Goal: Task Accomplishment & Management: Manage account settings

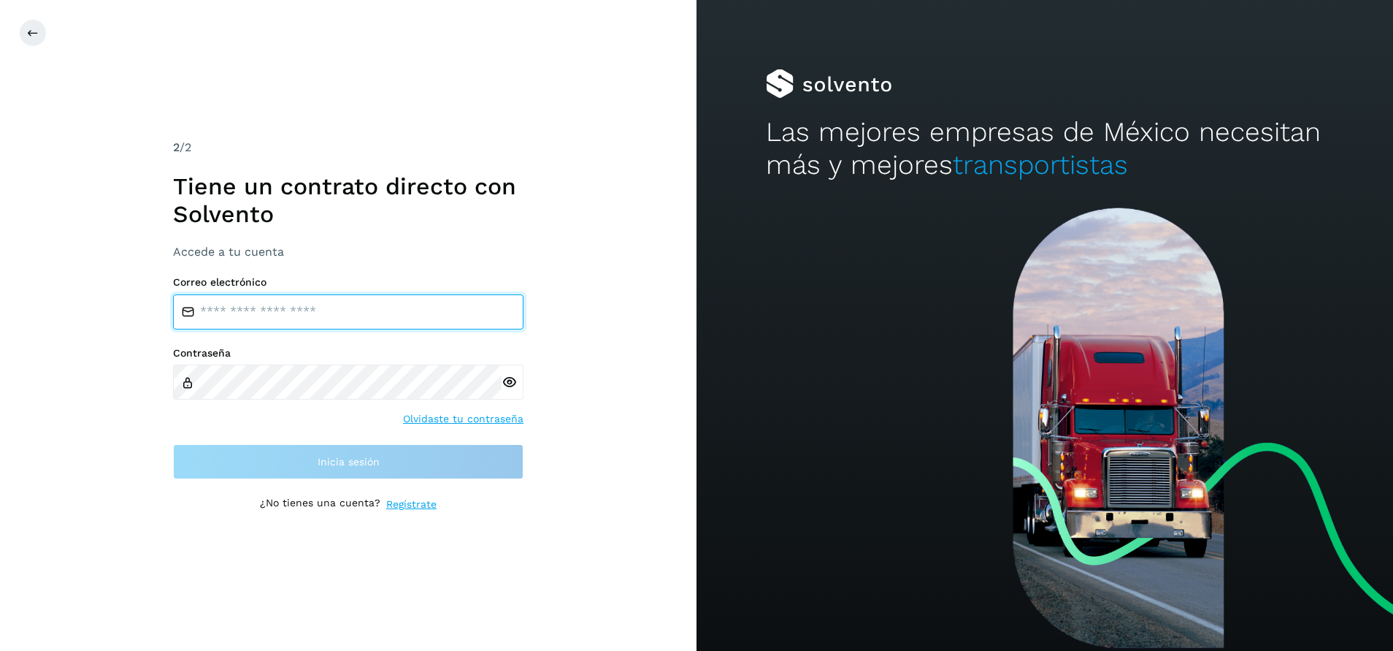
type input "**********"
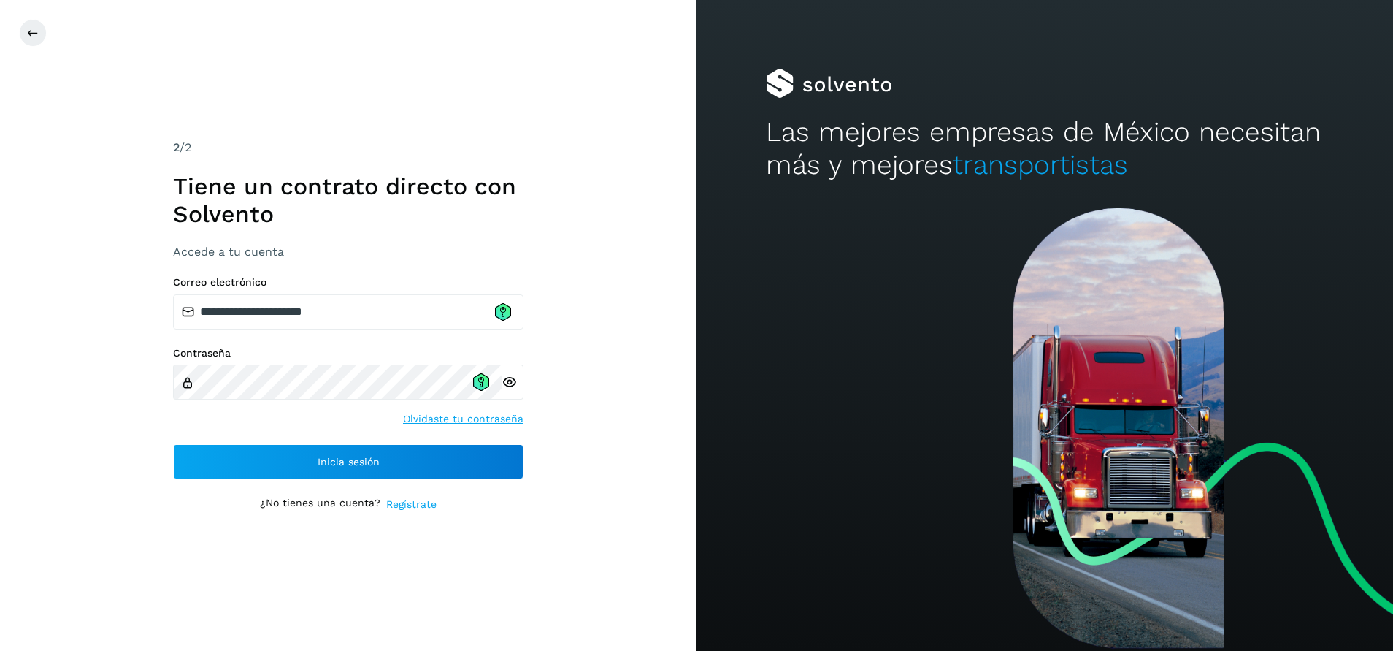
click at [505, 384] on icon at bounding box center [509, 382] width 15 height 15
drag, startPoint x: 647, startPoint y: 301, endPoint x: 610, endPoint y: 316, distance: 40.3
click at [647, 301] on div "**********" at bounding box center [348, 325] width 697 height 651
click at [483, 383] on icon at bounding box center [481, 382] width 16 height 18
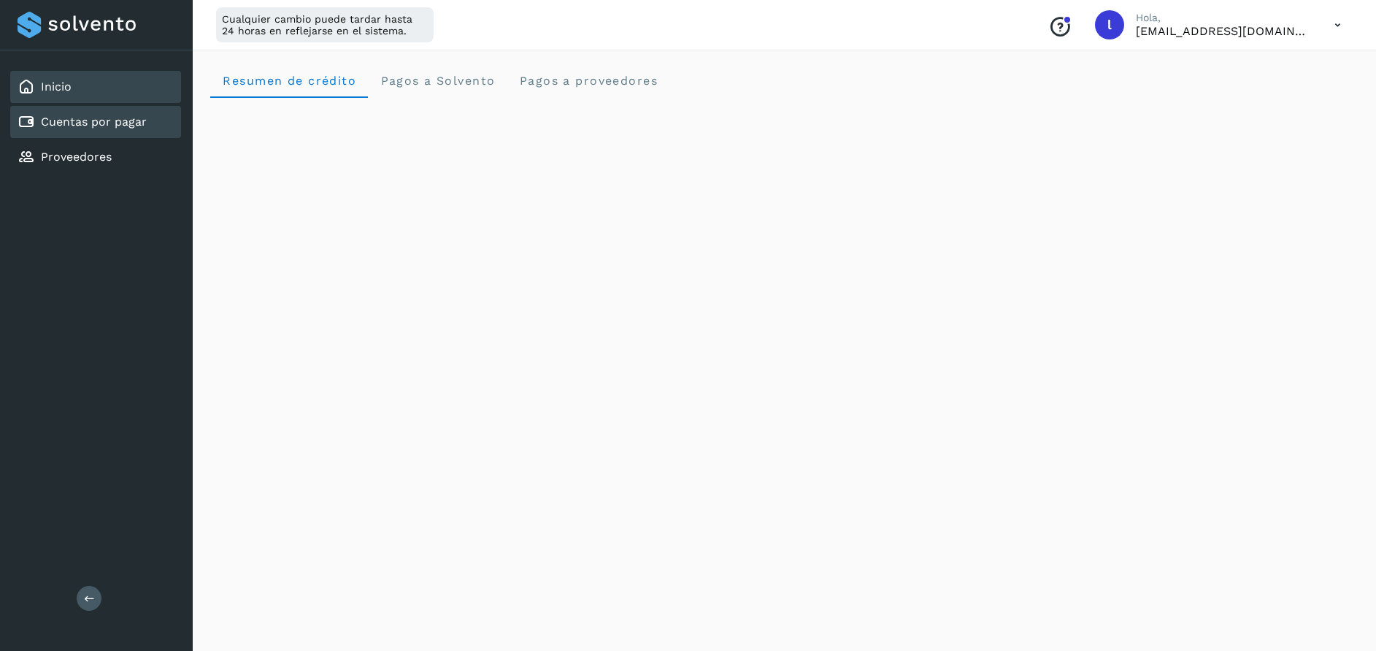
click at [110, 131] on div "Cuentas por pagar" at bounding box center [95, 122] width 171 height 32
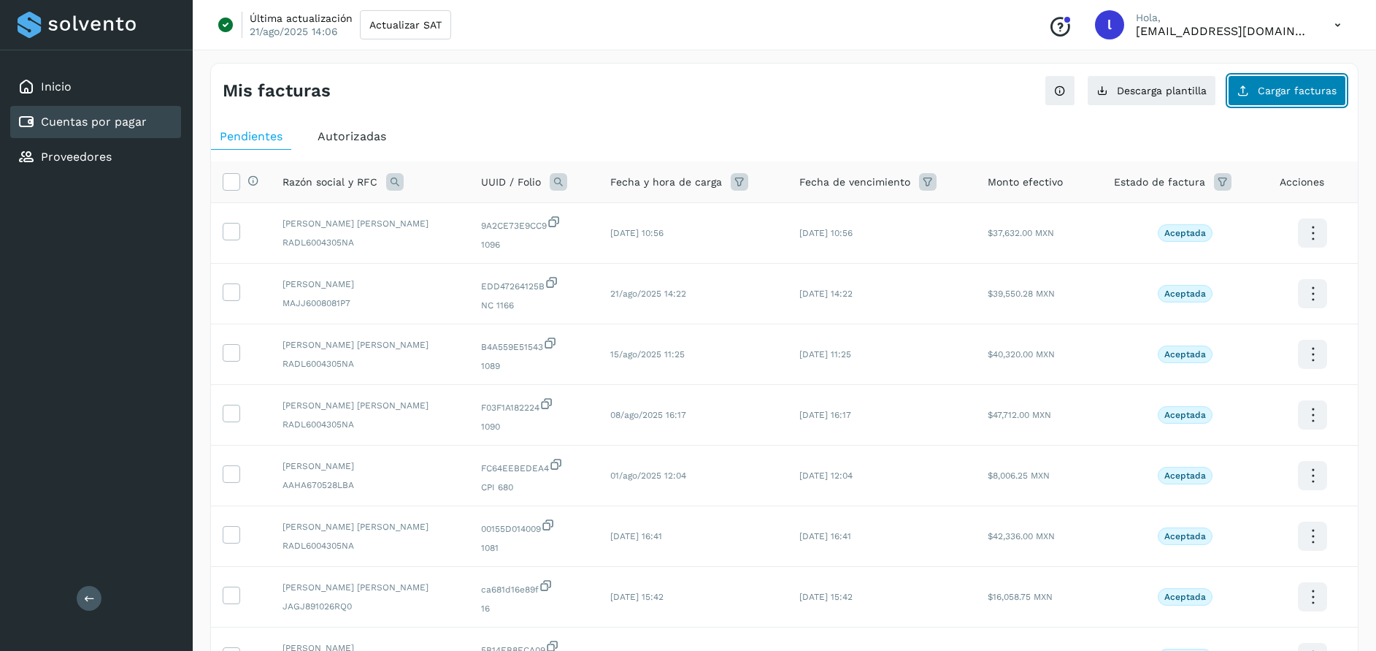
click at [1275, 94] on span "Cargar facturas" at bounding box center [1297, 90] width 79 height 10
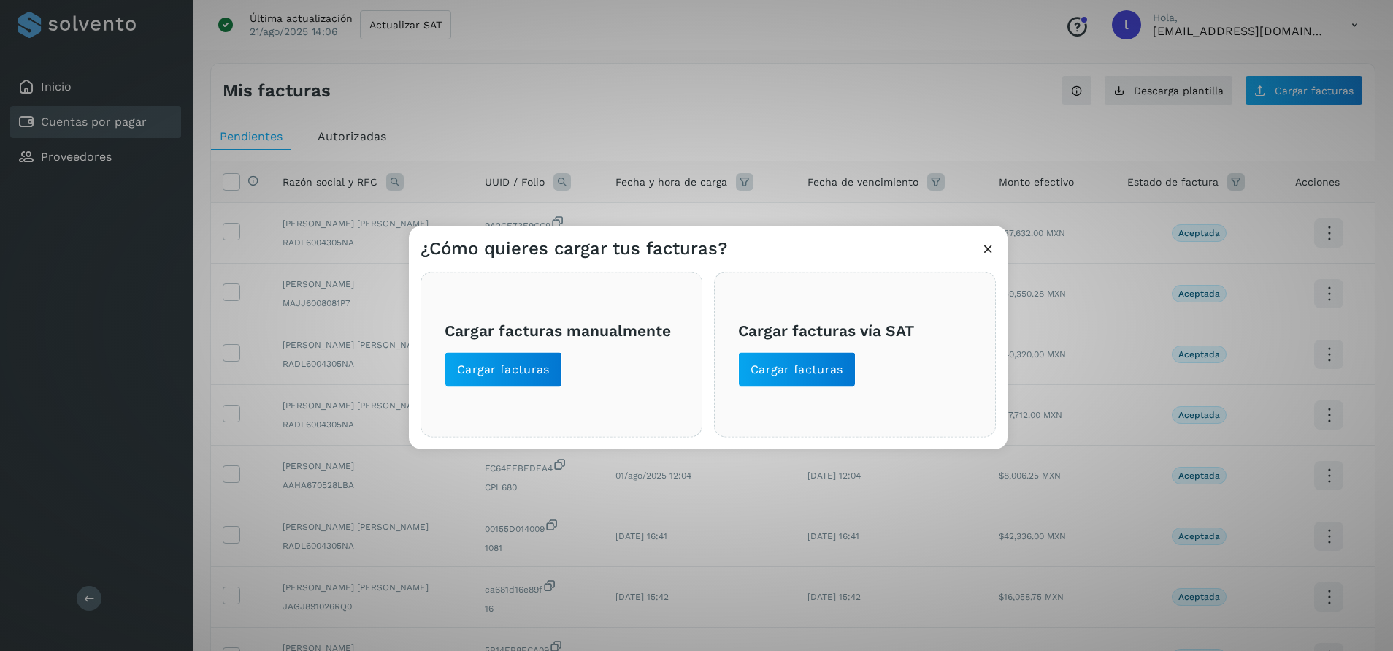
click at [583, 364] on span "Cargar facturas manualmente Cargar facturas" at bounding box center [562, 353] width 234 height 65
click at [524, 372] on span "Cargar facturas" at bounding box center [503, 369] width 93 height 16
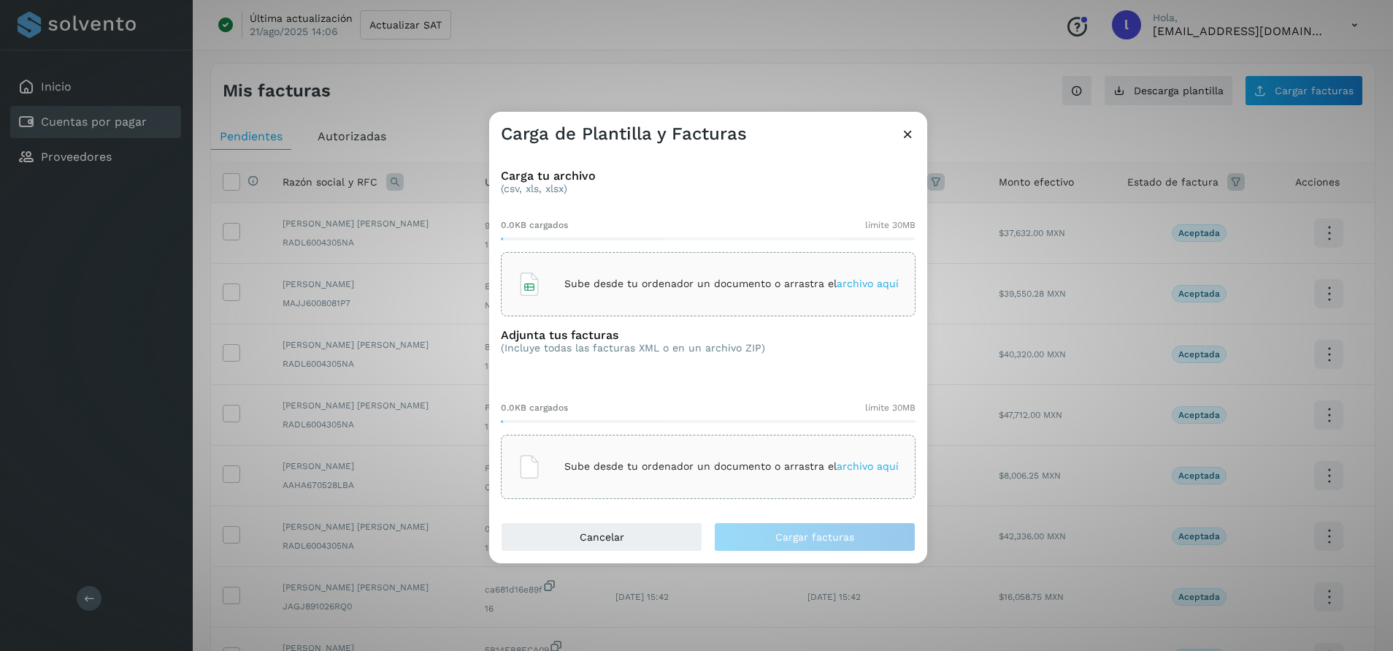
click at [900, 133] on div "Carga de Plantilla y Facturas" at bounding box center [708, 129] width 438 height 34
click at [910, 131] on icon at bounding box center [907, 133] width 15 height 15
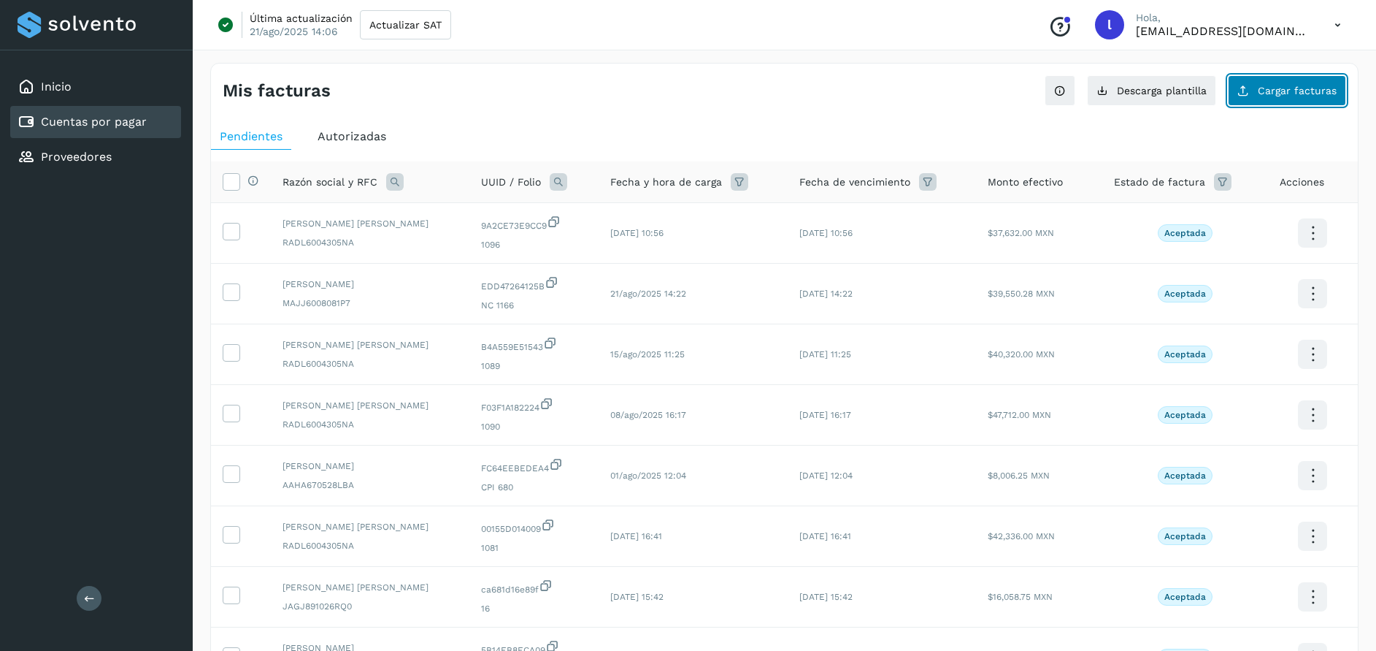
click at [1300, 96] on button "Cargar facturas" at bounding box center [1287, 90] width 118 height 31
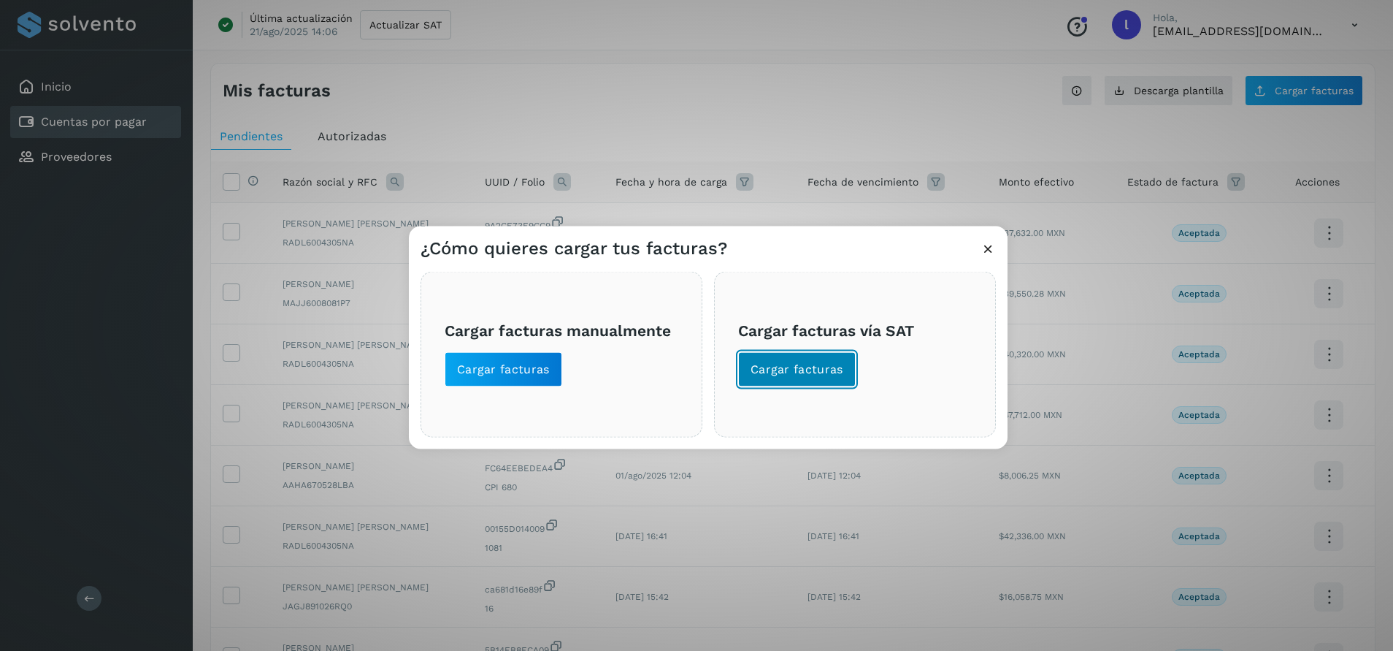
click at [812, 369] on span "Cargar facturas" at bounding box center [797, 369] width 93 height 16
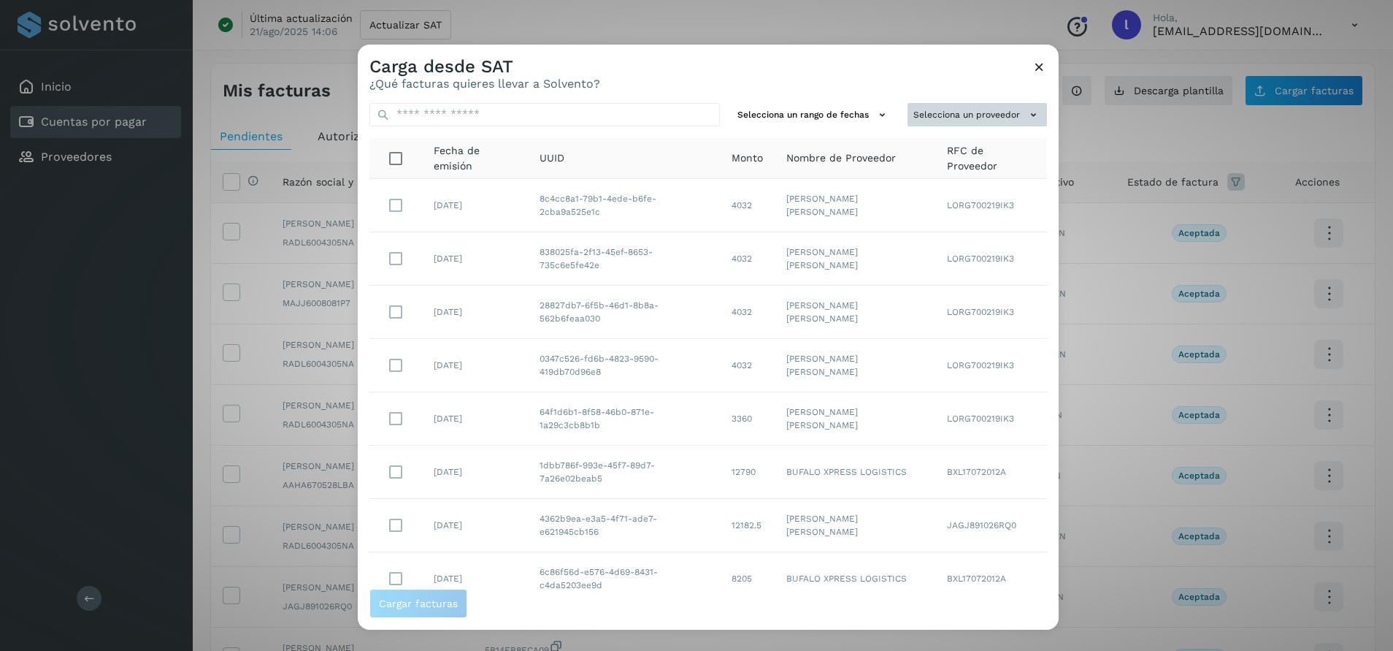
click at [933, 107] on button "Selecciona un proveedor" at bounding box center [977, 115] width 139 height 24
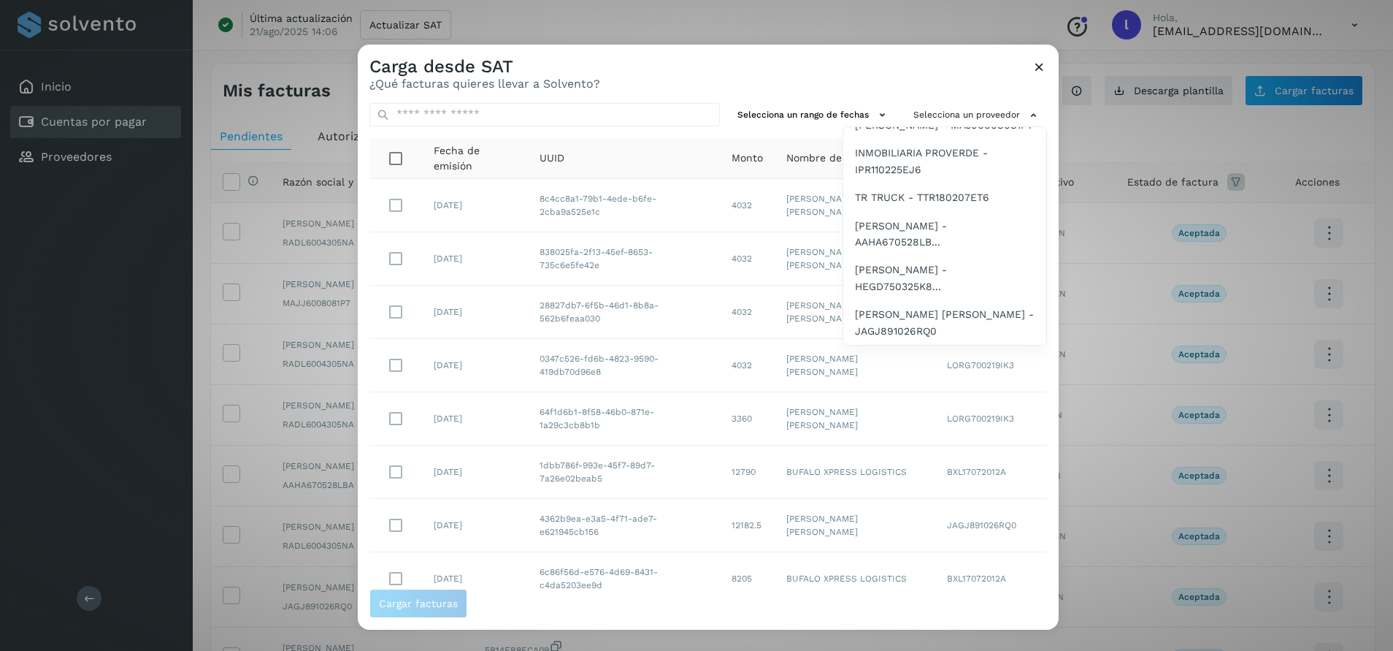
scroll to position [1752, 0]
click at [927, 178] on span "INMOBILIARIA PROVERDE - IPR110225EJ6" at bounding box center [945, 161] width 180 height 33
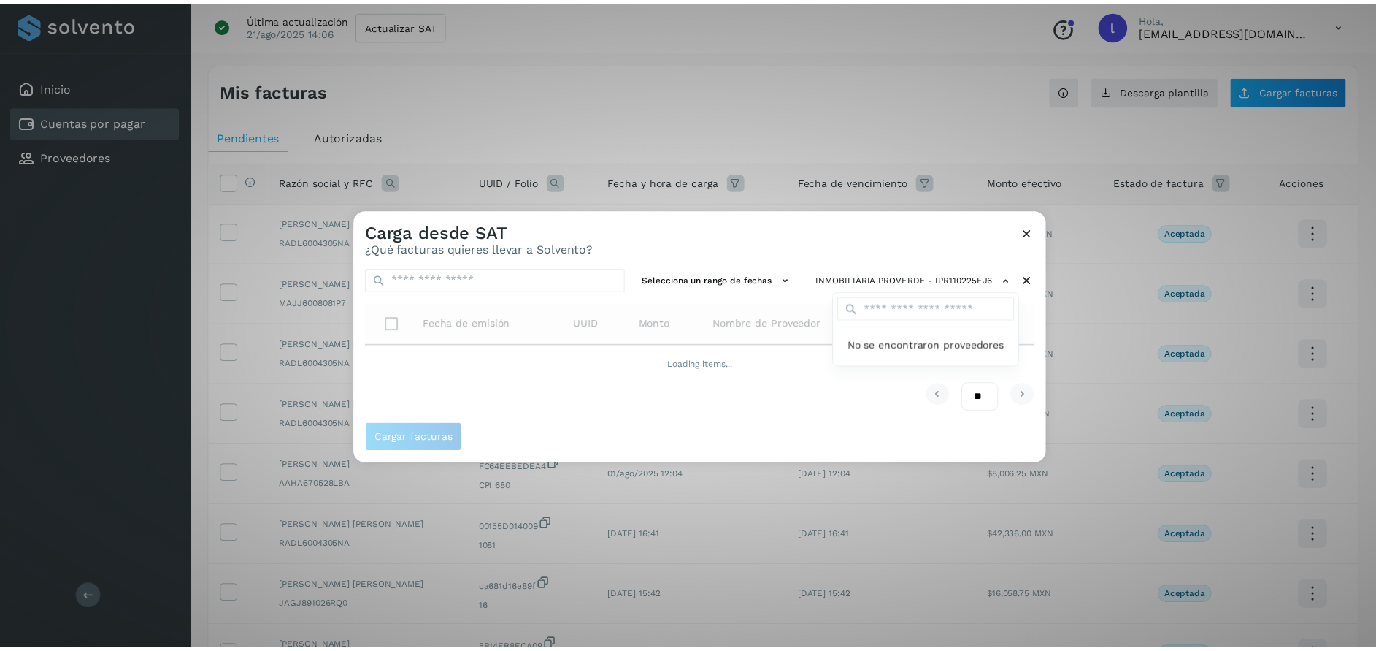
scroll to position [0, 0]
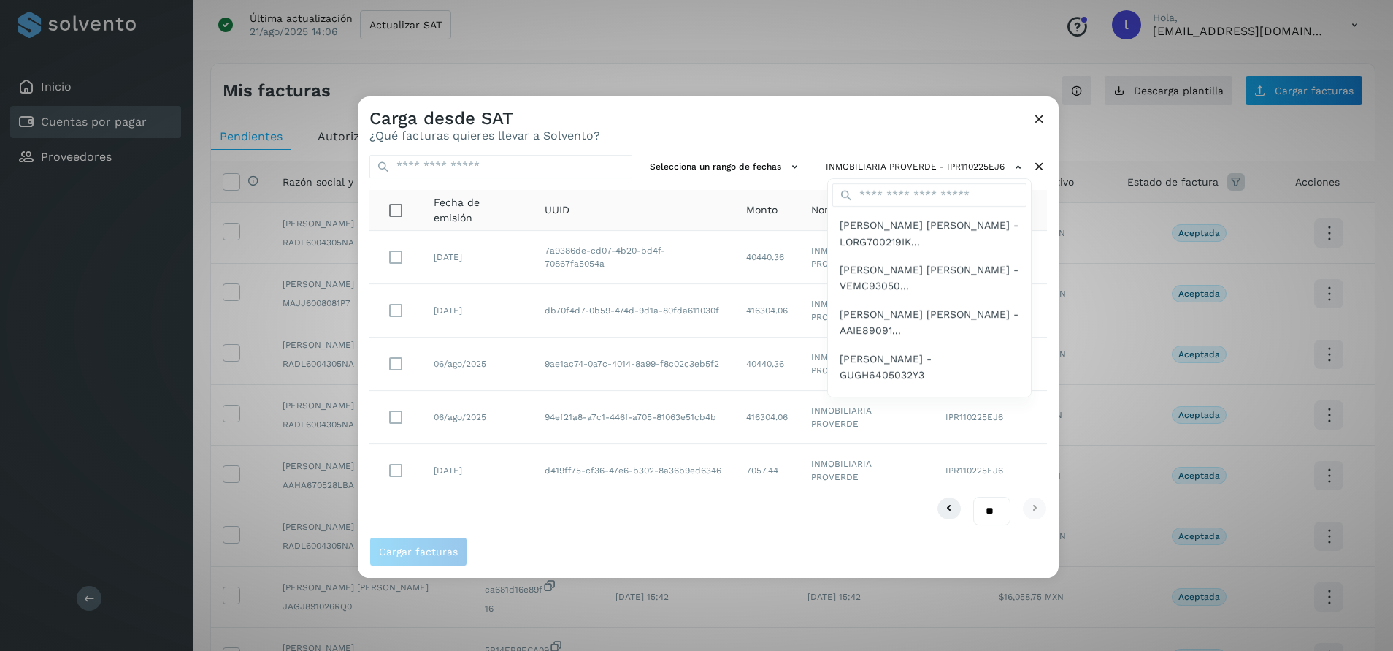
click at [716, 529] on div at bounding box center [1054, 421] width 1393 height 651
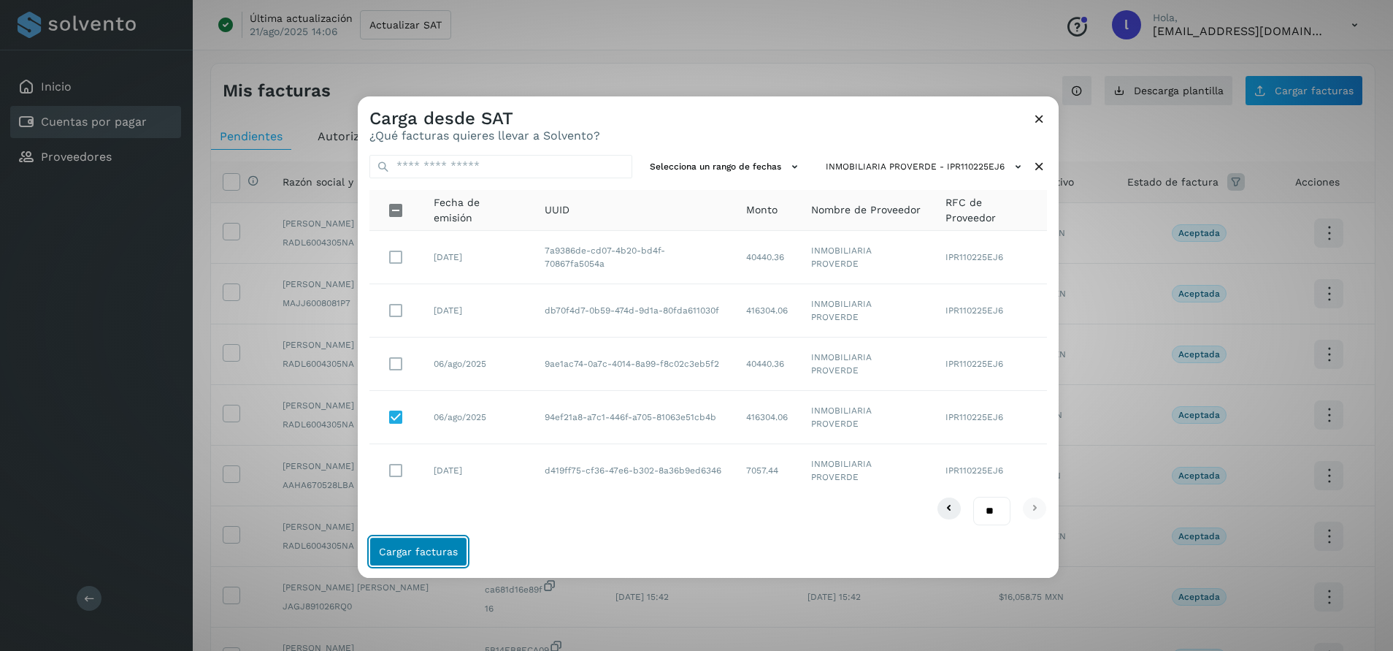
click at [427, 546] on span "Cargar facturas" at bounding box center [418, 551] width 79 height 10
click at [422, 550] on span "Cargar facturas" at bounding box center [418, 551] width 79 height 10
click at [415, 552] on span "Cargar facturas" at bounding box center [418, 551] width 79 height 10
click at [429, 551] on span "Cargar facturas" at bounding box center [418, 551] width 79 height 10
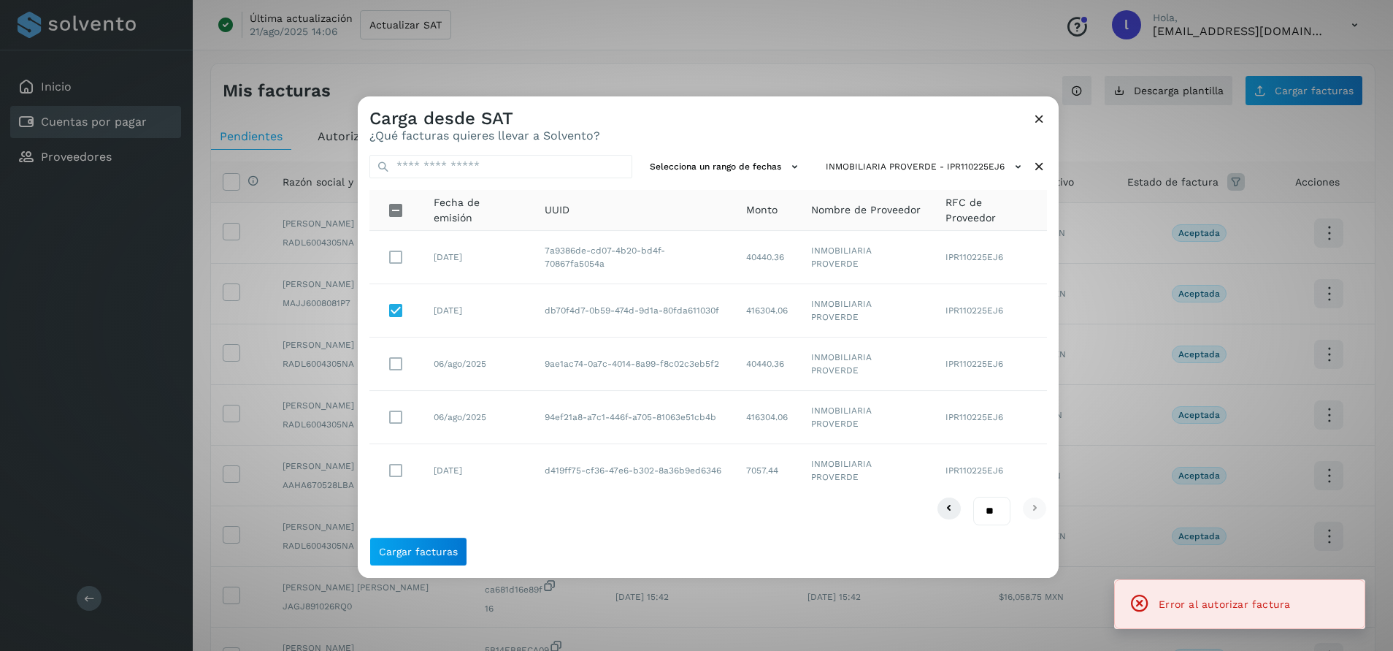
click at [1037, 123] on icon at bounding box center [1039, 118] width 15 height 15
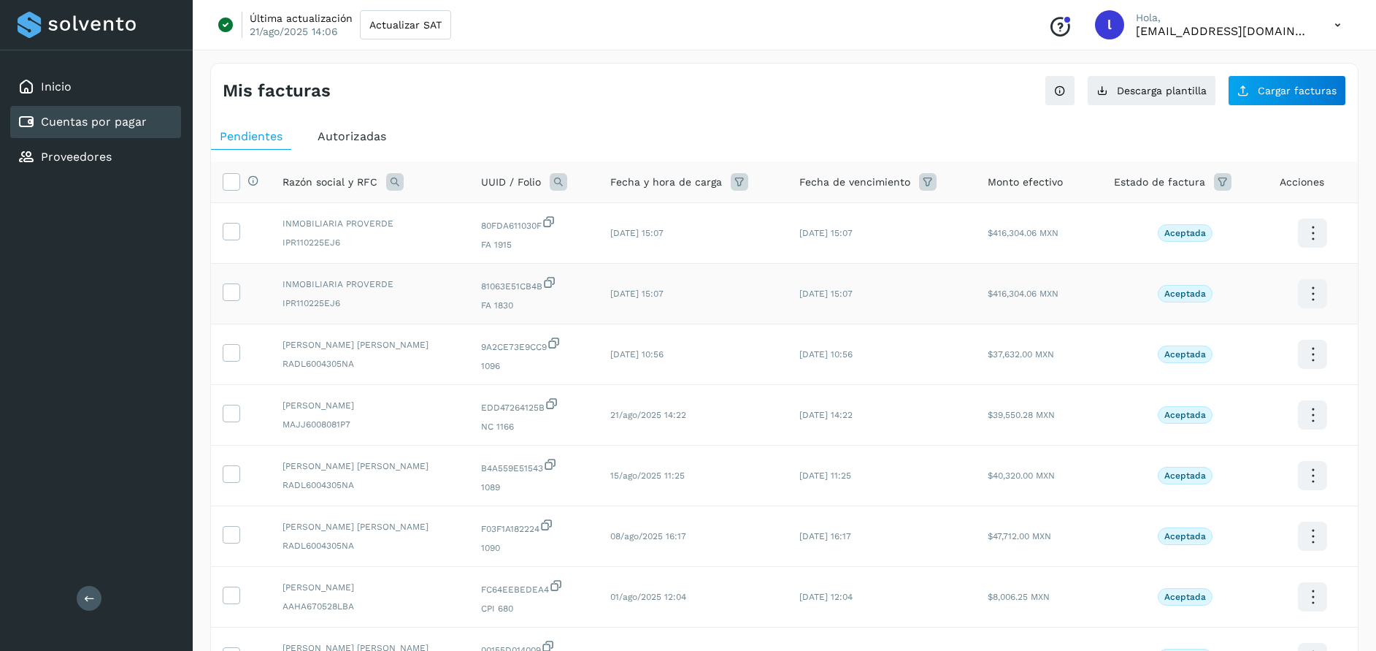
click at [1304, 293] on icon at bounding box center [1313, 294] width 34 height 34
click at [814, 84] on div at bounding box center [688, 325] width 1376 height 651
click at [234, 289] on icon at bounding box center [230, 290] width 15 height 15
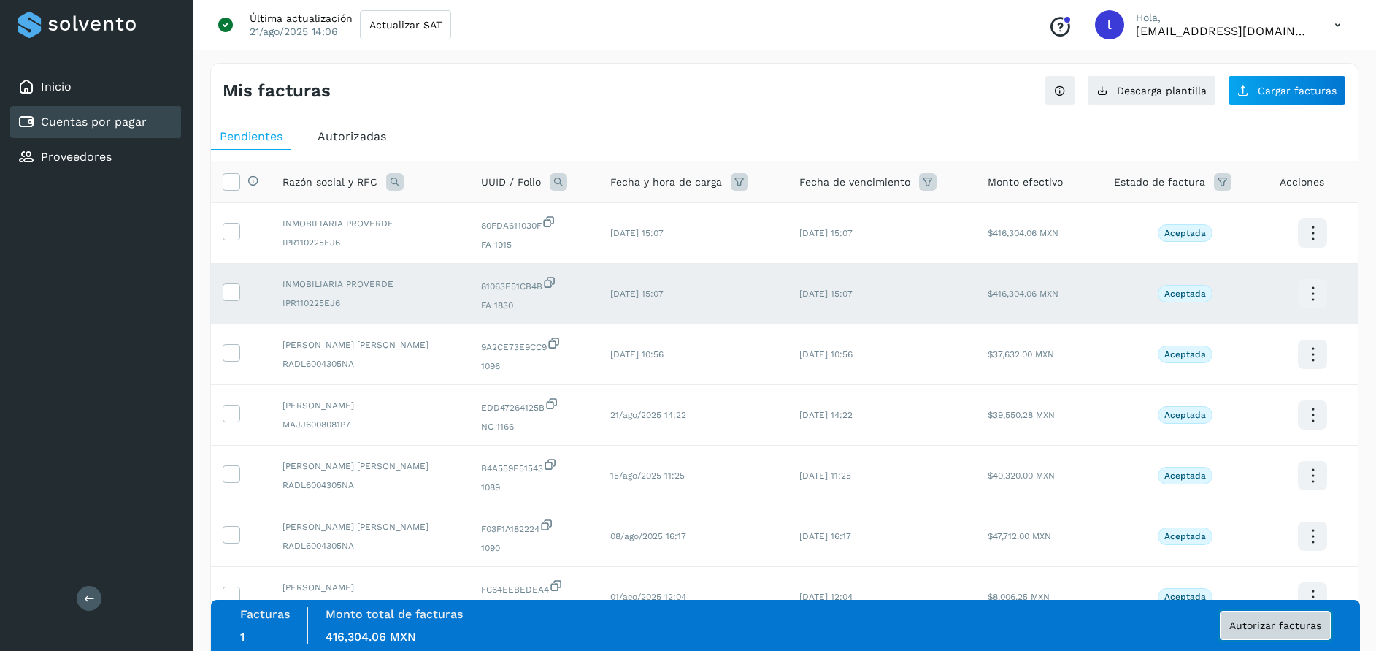
click at [1307, 620] on span "Autorizar facturas" at bounding box center [1276, 625] width 92 height 10
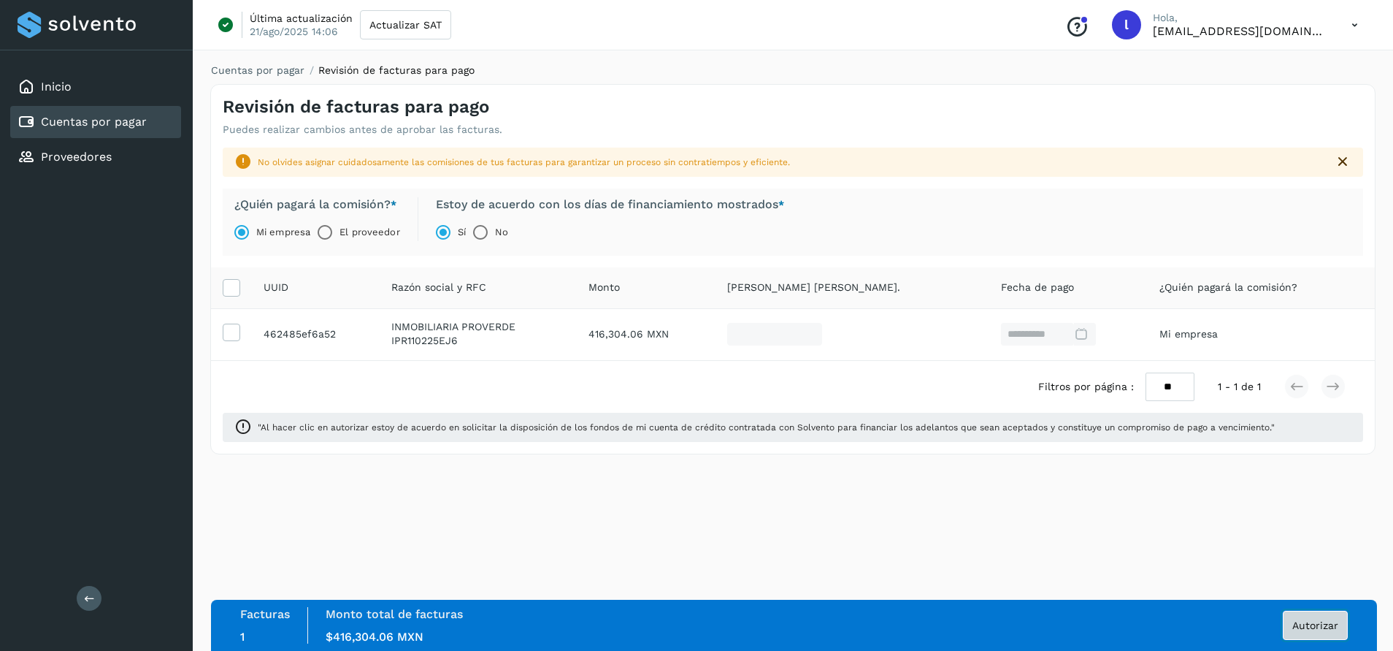
click at [1304, 621] on span "Autorizar" at bounding box center [1315, 625] width 46 height 10
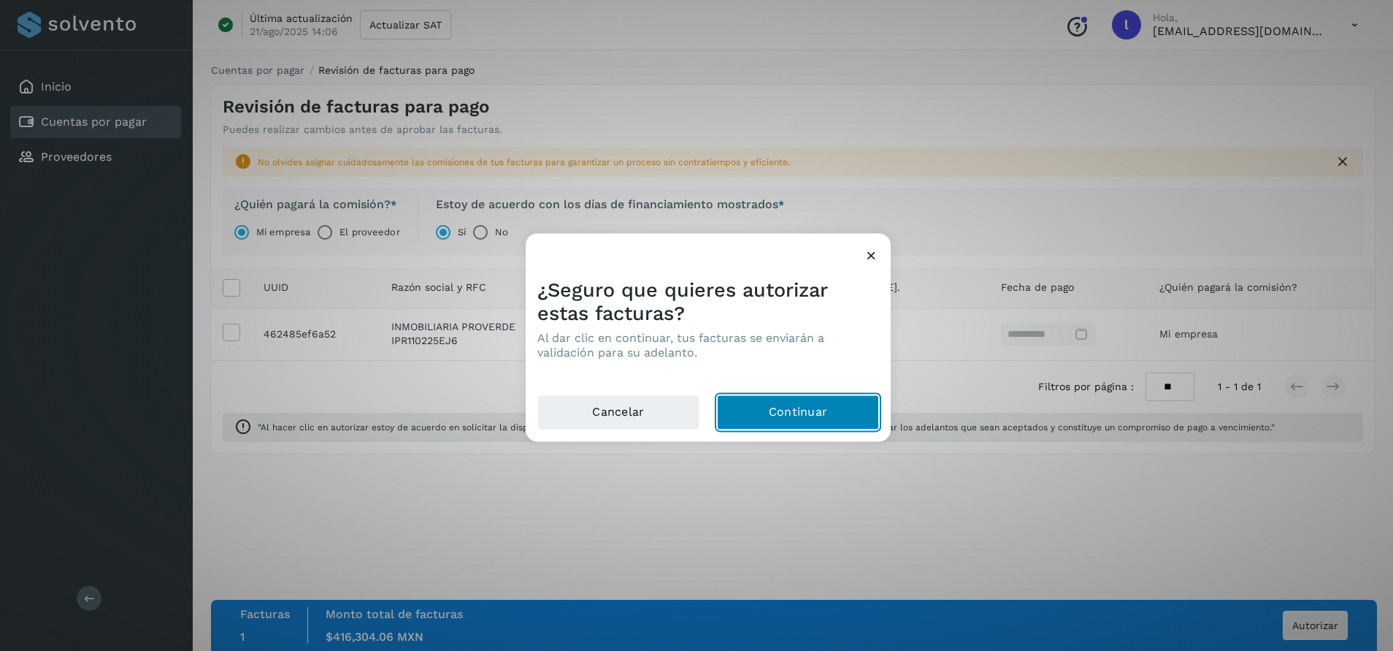
click at [780, 411] on button "Continuar" at bounding box center [798, 411] width 162 height 35
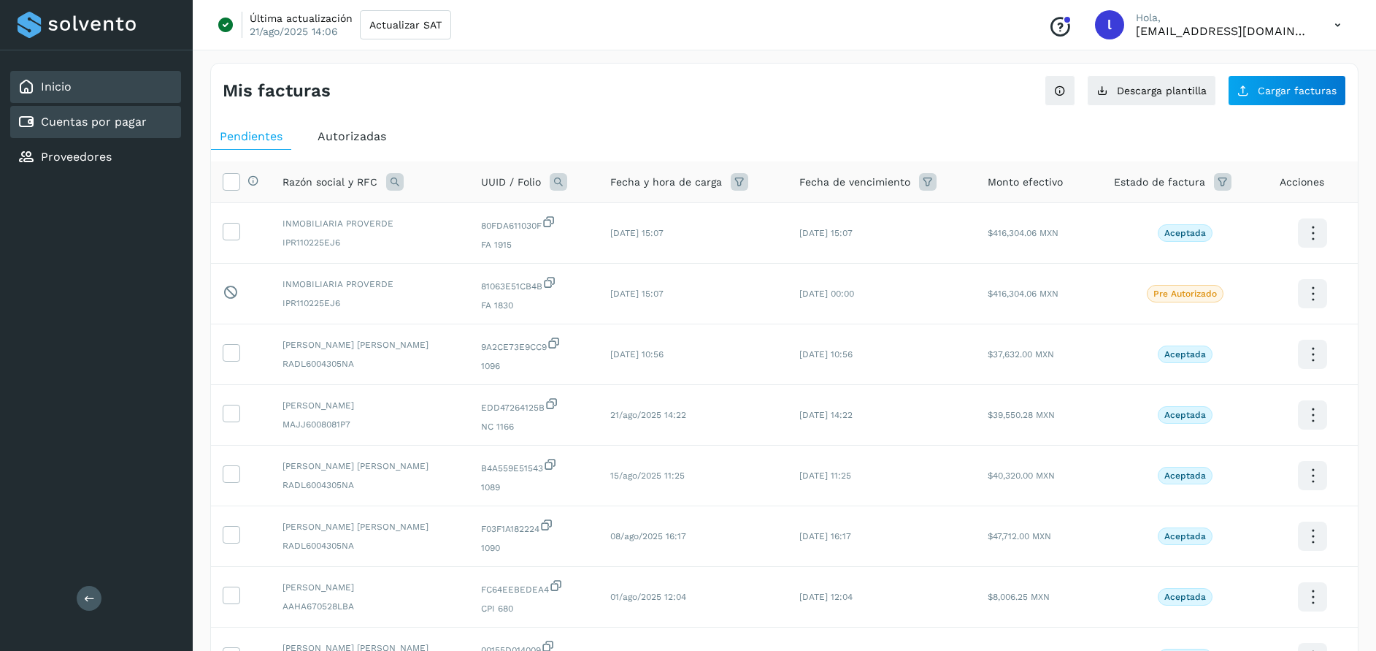
click at [93, 88] on div "Inicio" at bounding box center [95, 87] width 171 height 32
